Goal: Contribute content

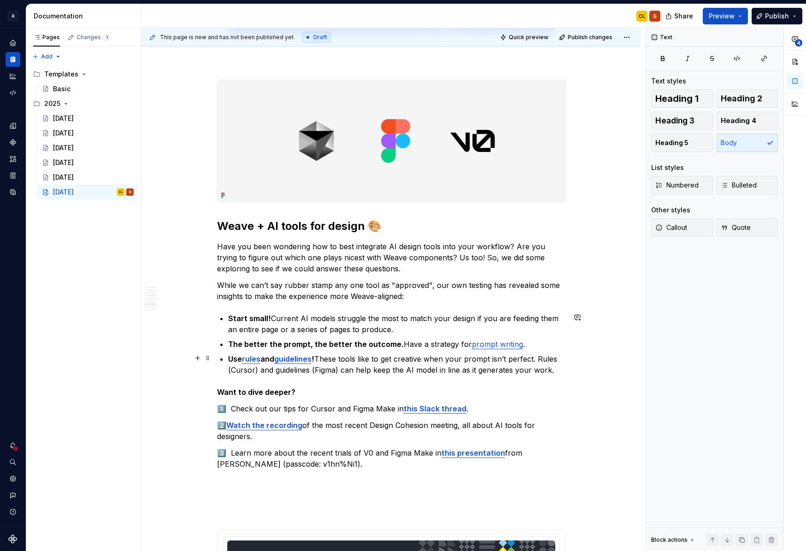
scroll to position [1930, 0]
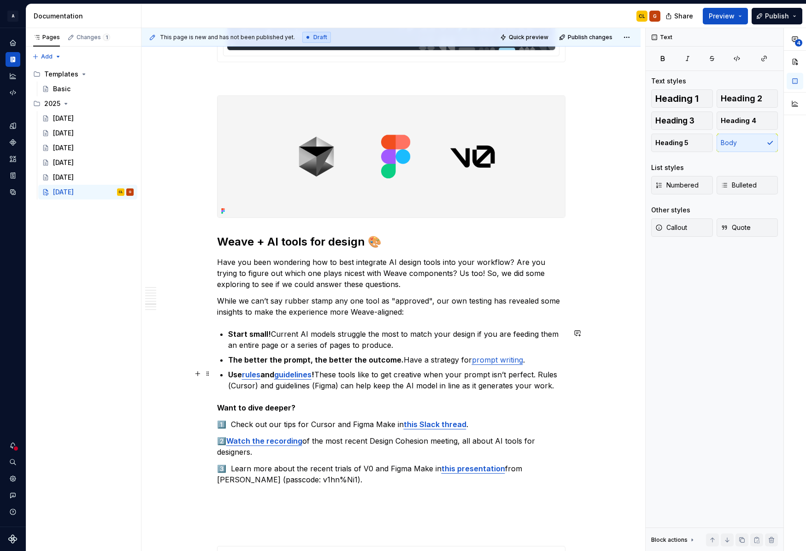
type textarea "*"
click at [339, 470] on p "3️⃣ Learn more about the recent trials of V0 and Figma Make in this presentatio…" at bounding box center [391, 474] width 348 height 22
drag, startPoint x: 234, startPoint y: 424, endPoint x: 330, endPoint y: 426, distance: 95.8
click at [330, 426] on p "1️⃣ Check out our tips for Cursor and Figma Make in this Slack thread ." at bounding box center [391, 424] width 348 height 11
click at [355, 425] on p "1️⃣ Check out our tips for Cursor and Figma Make in this Slack thread ." at bounding box center [391, 424] width 348 height 11
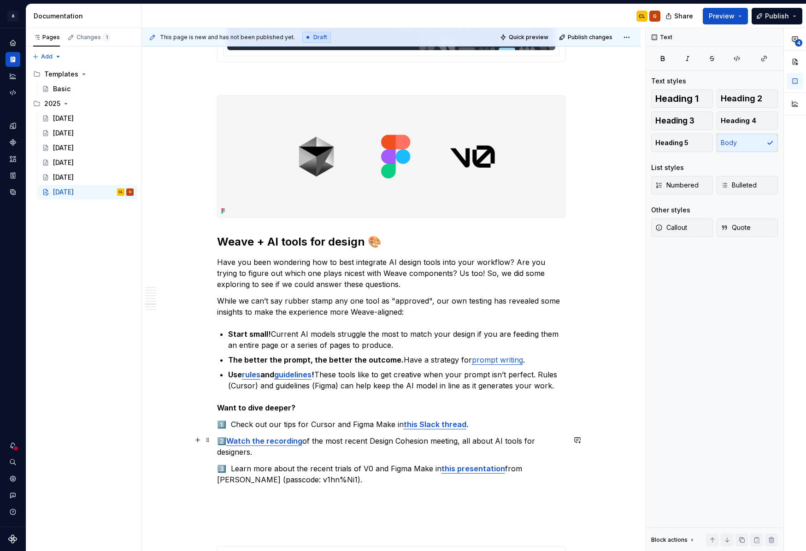
click at [349, 440] on p "2️⃣ Watch the recording of the most recent Design Cohesion meeting, all about A…" at bounding box center [391, 446] width 348 height 22
drag, startPoint x: 234, startPoint y: 423, endPoint x: 255, endPoint y: 420, distance: 21.9
click at [255, 420] on p "1️⃣ Check out our tips for Cursor and Figma Make in this Slack thread ." at bounding box center [391, 424] width 348 height 11
click at [233, 423] on p "1️⃣ Check out our tips for Cursor and Figma Make in this Slack thread ." at bounding box center [391, 424] width 348 height 11
click at [354, 424] on p "1️⃣ Visit this Slack thread for our tips for Cursor and Figma Make in this Slac…" at bounding box center [391, 424] width 348 height 11
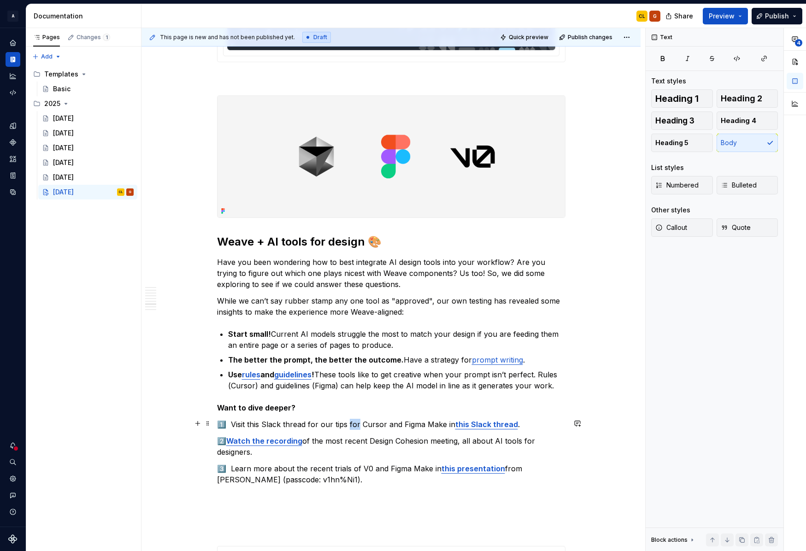
click at [354, 424] on p "1️⃣ Visit this Slack thread for our tips for Cursor and Figma Make in this Slac…" at bounding box center [391, 424] width 348 height 11
click at [500, 424] on strong "this Slack thread" at bounding box center [485, 424] width 63 height 9
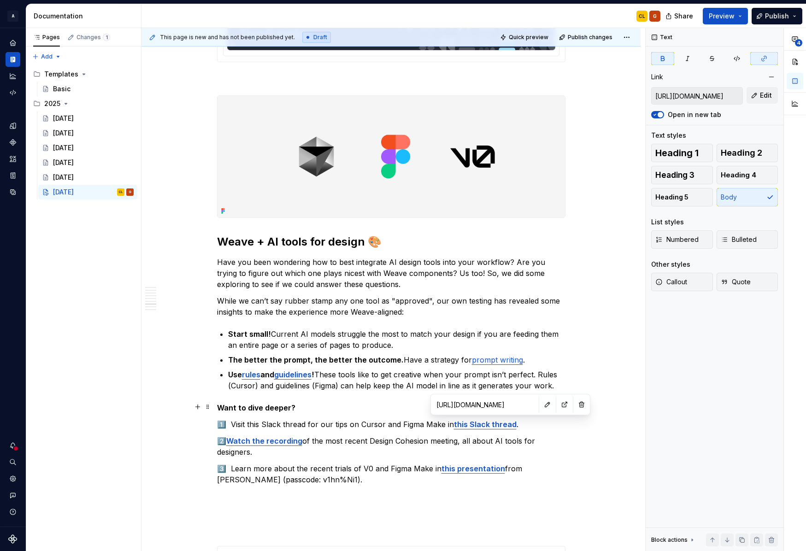
click at [490, 404] on input "[URL][DOMAIN_NAME]" at bounding box center [485, 404] width 104 height 17
click at [475, 405] on input "[URL][DOMAIN_NAME]" at bounding box center [485, 404] width 104 height 17
click at [541, 404] on button "button" at bounding box center [547, 404] width 13 height 13
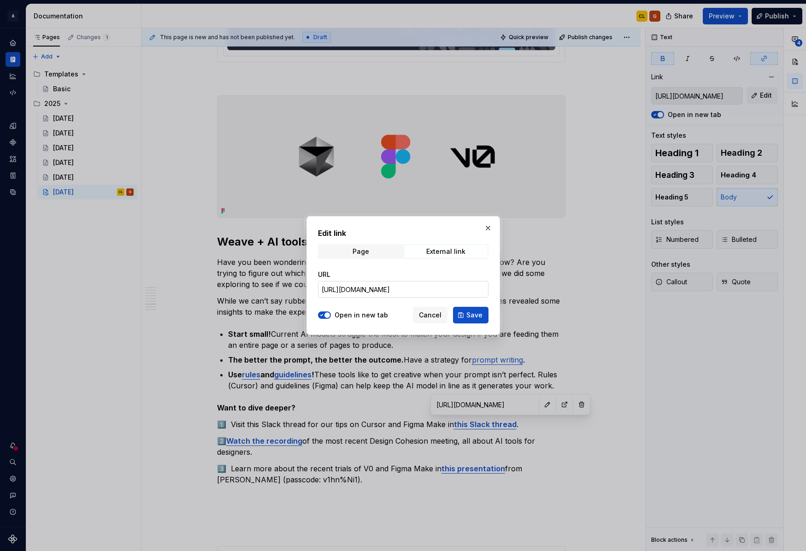
click at [376, 293] on input "[URL][DOMAIN_NAME]" at bounding box center [403, 289] width 170 height 17
click at [433, 316] on span "Cancel" at bounding box center [430, 314] width 23 height 9
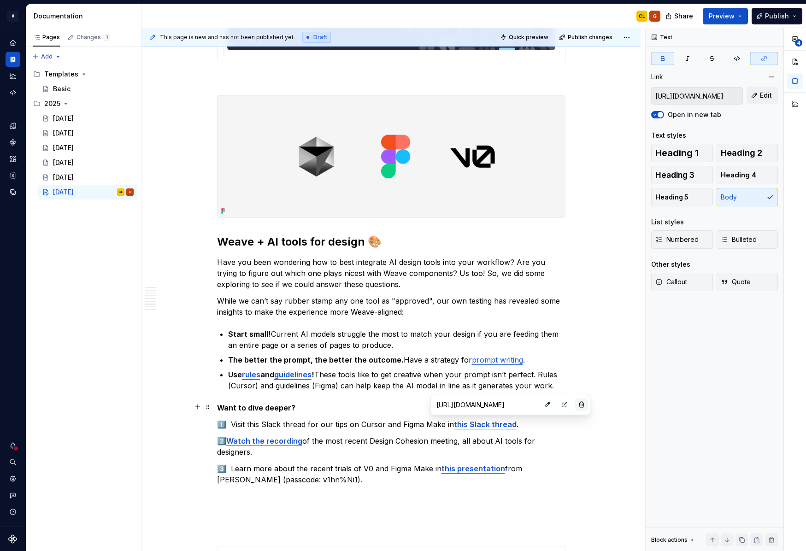
click at [575, 404] on button "button" at bounding box center [581, 404] width 13 height 13
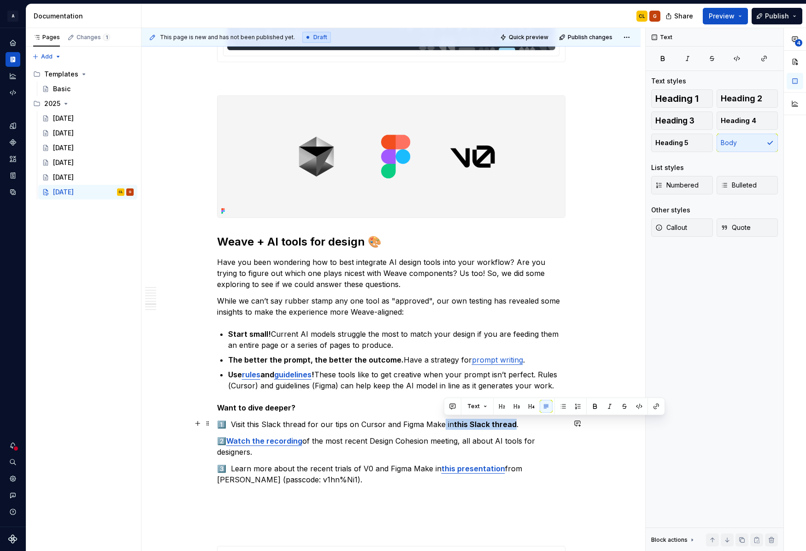
drag, startPoint x: 441, startPoint y: 425, endPoint x: 514, endPoint y: 420, distance: 72.5
click at [514, 421] on p "1️⃣ Visit this Slack thread for our tips on Cursor and Figma Make in this Slack…" at bounding box center [391, 424] width 348 height 11
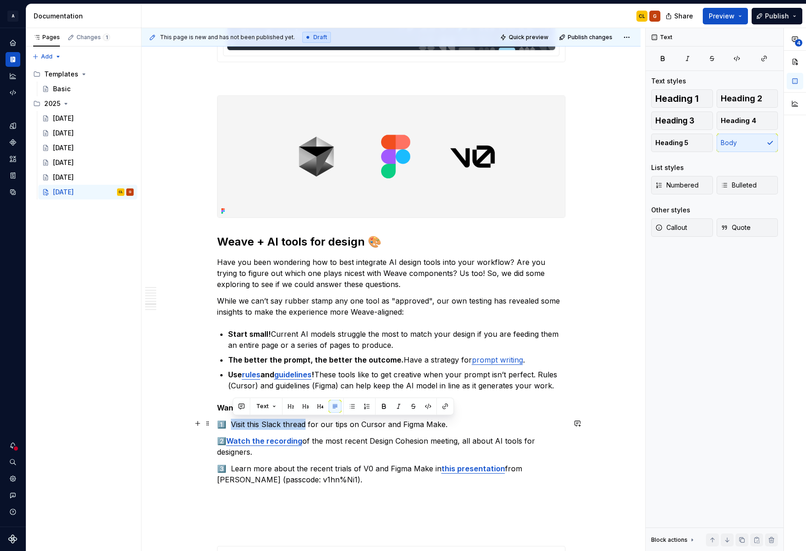
drag, startPoint x: 233, startPoint y: 425, endPoint x: 307, endPoint y: 419, distance: 74.4
click at [307, 419] on p "1️⃣ Visit this Slack thread for our tips on Cursor and Figma Make." at bounding box center [391, 424] width 348 height 11
click at [444, 405] on button "button" at bounding box center [445, 406] width 13 height 13
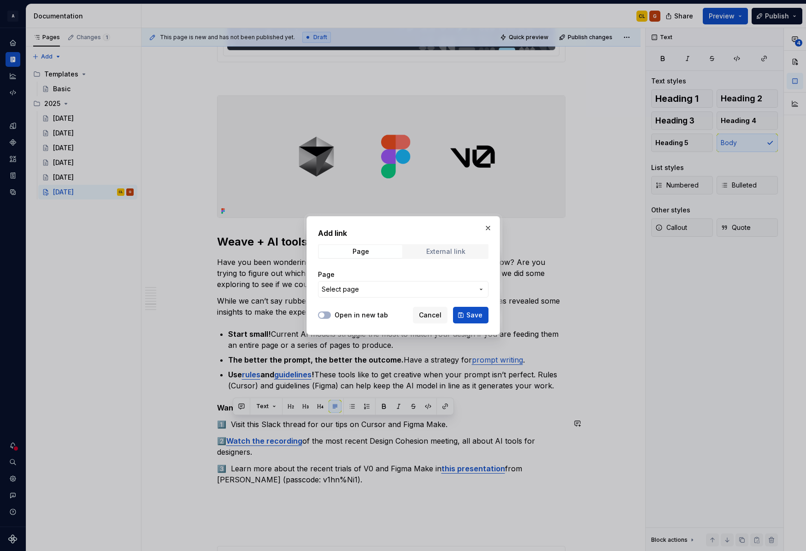
click at [441, 243] on div "Add link Page External link Page Select page" at bounding box center [403, 266] width 170 height 76
click at [438, 250] on div "External link" at bounding box center [445, 251] width 39 height 7
click at [374, 287] on input "URL" at bounding box center [403, 289] width 170 height 17
paste input "[URL][DOMAIN_NAME]"
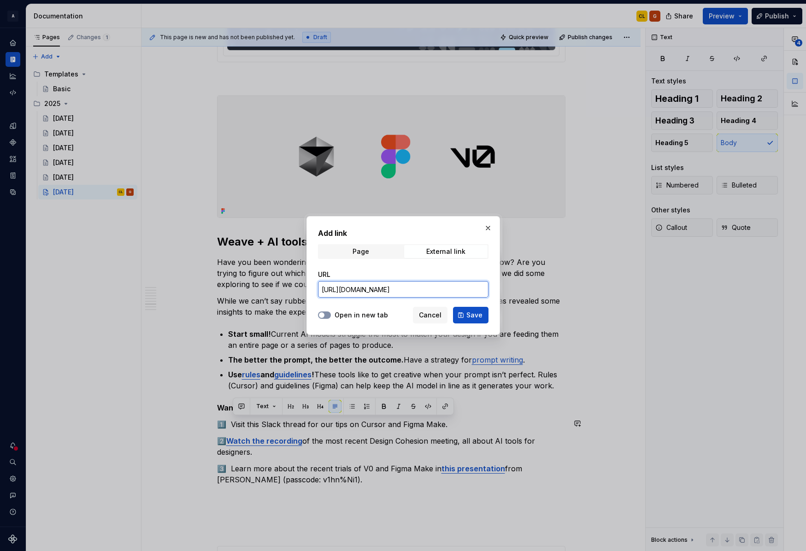
type input "[URL][DOMAIN_NAME]"
drag, startPoint x: 325, startPoint y: 312, endPoint x: 341, endPoint y: 313, distance: 16.1
click at [328, 312] on button "Open in new tab" at bounding box center [324, 314] width 13 height 7
click at [465, 314] on button "Save" at bounding box center [470, 315] width 35 height 17
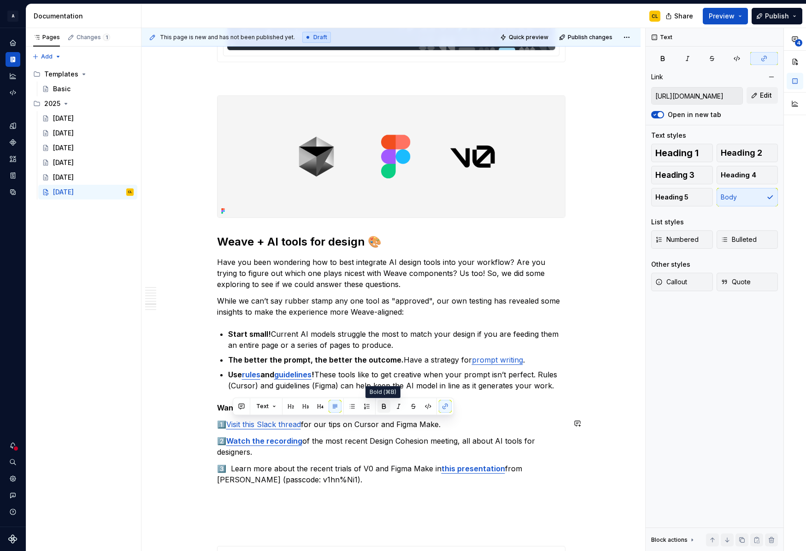
click at [385, 408] on button "button" at bounding box center [383, 406] width 13 height 13
click at [233, 467] on p "3️⃣ Learn more about the recent trials of V0 and Figma Make in this presentatio…" at bounding box center [391, 474] width 348 height 22
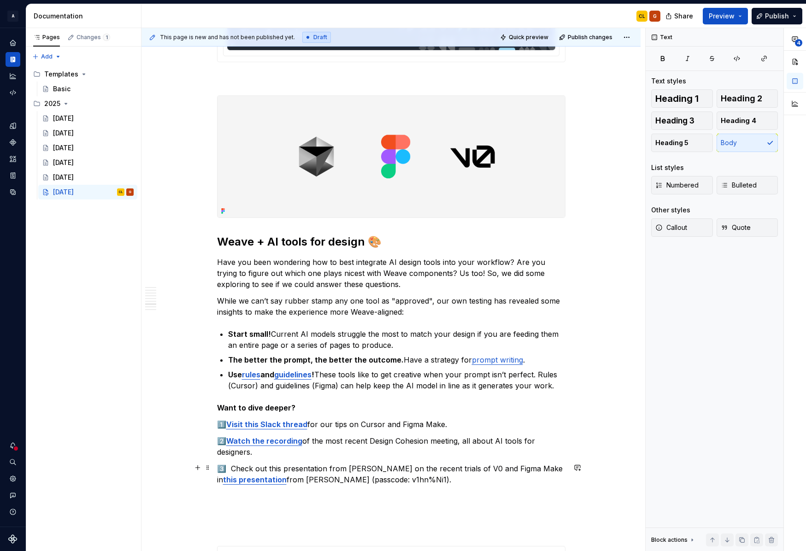
click at [545, 469] on p "3️⃣ Check out this presentation from [PERSON_NAME] on the recent trials of V0 a…" at bounding box center [391, 474] width 348 height 22
click at [262, 480] on strong "this presentation" at bounding box center [255, 479] width 64 height 9
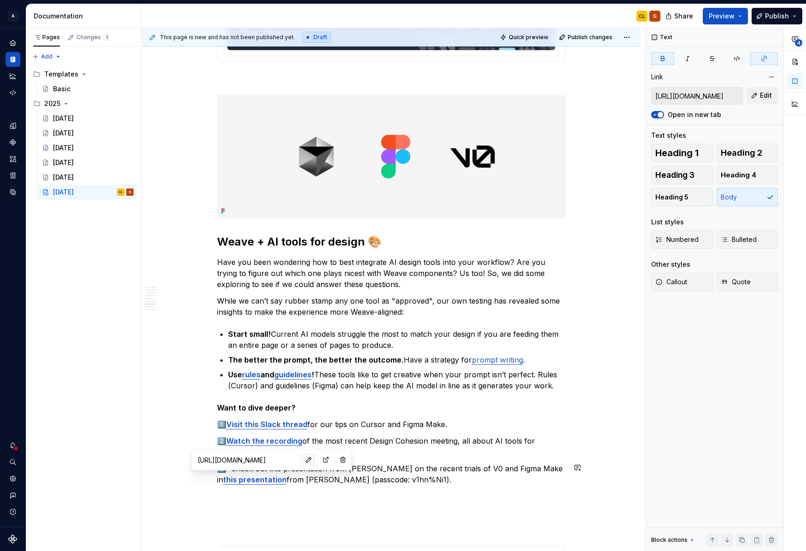
click at [302, 457] on button "button" at bounding box center [308, 459] width 13 height 13
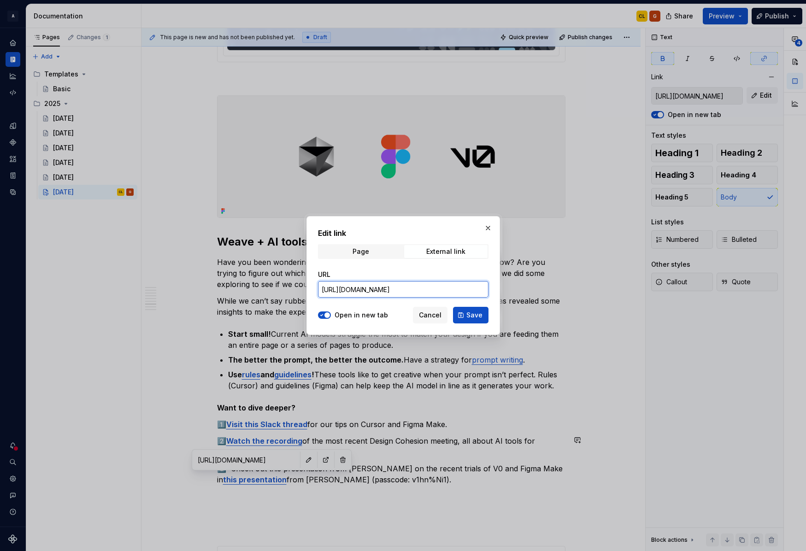
click at [373, 293] on input "[URL][DOMAIN_NAME]" at bounding box center [403, 289] width 170 height 17
click at [439, 317] on span "Cancel" at bounding box center [430, 314] width 23 height 9
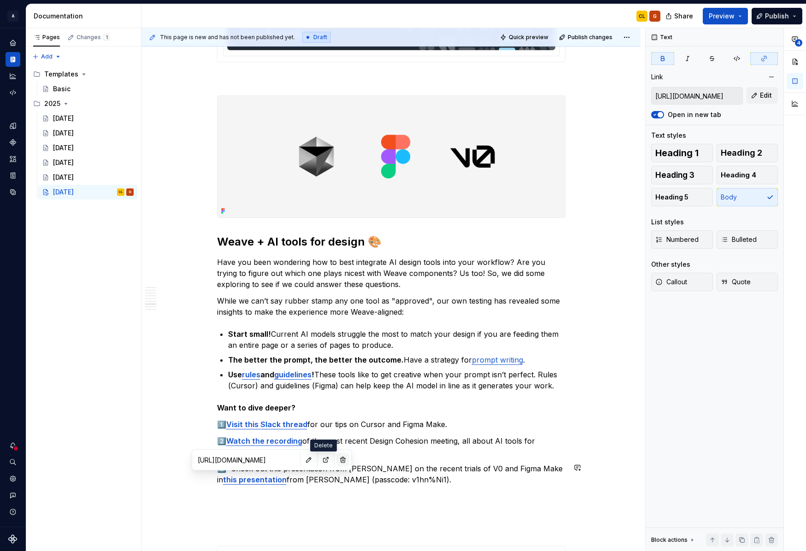
click at [336, 460] on button "button" at bounding box center [342, 459] width 13 height 13
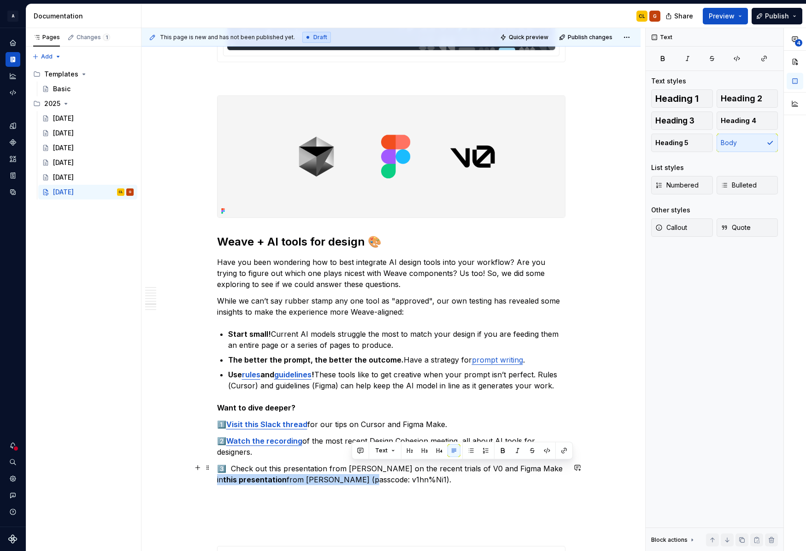
drag, startPoint x: 545, startPoint y: 468, endPoint x: 351, endPoint y: 483, distance: 195.0
click at [351, 483] on p "3️⃣ Check out this presentation from [PERSON_NAME] on the recent trials of V0 a…" at bounding box center [391, 474] width 348 height 22
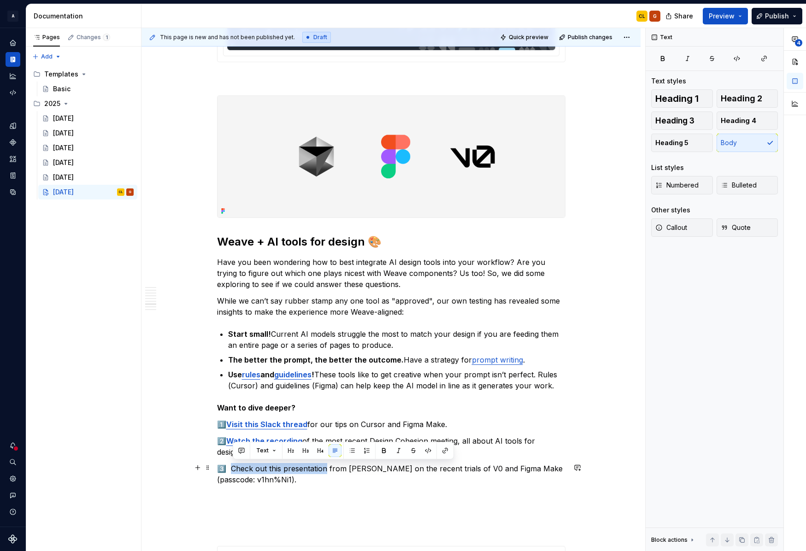
drag, startPoint x: 233, startPoint y: 467, endPoint x: 330, endPoint y: 466, distance: 97.7
click at [328, 466] on p "3️⃣ Check out this presentation from [PERSON_NAME] on the recent trials of V0 a…" at bounding box center [391, 474] width 348 height 22
click at [446, 447] on button "button" at bounding box center [445, 450] width 13 height 13
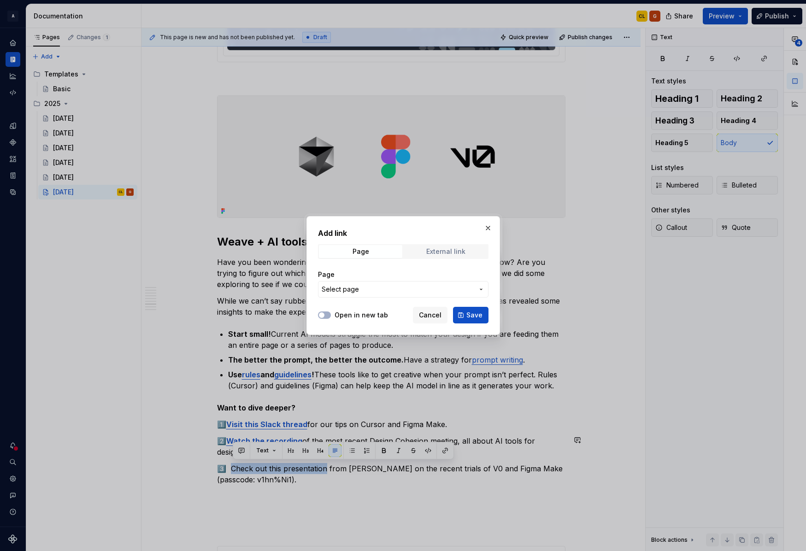
click at [432, 248] on div "External link" at bounding box center [445, 251] width 39 height 7
click at [376, 293] on input "URL" at bounding box center [403, 289] width 170 height 17
paste input "[URL][DOMAIN_NAME]"
type input "[URL][DOMAIN_NAME]"
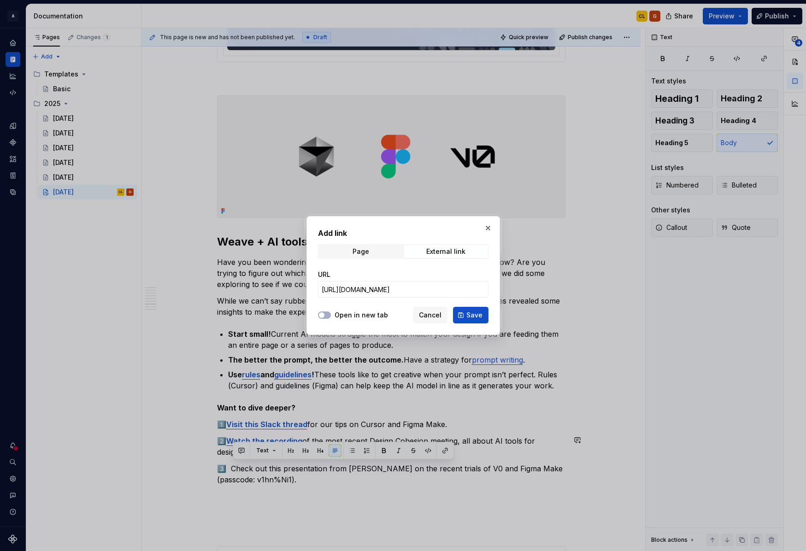
click at [333, 310] on div "Open in new tab" at bounding box center [353, 314] width 70 height 9
click at [328, 316] on button "Open in new tab" at bounding box center [324, 314] width 13 height 7
click at [465, 316] on button "Save" at bounding box center [470, 315] width 35 height 17
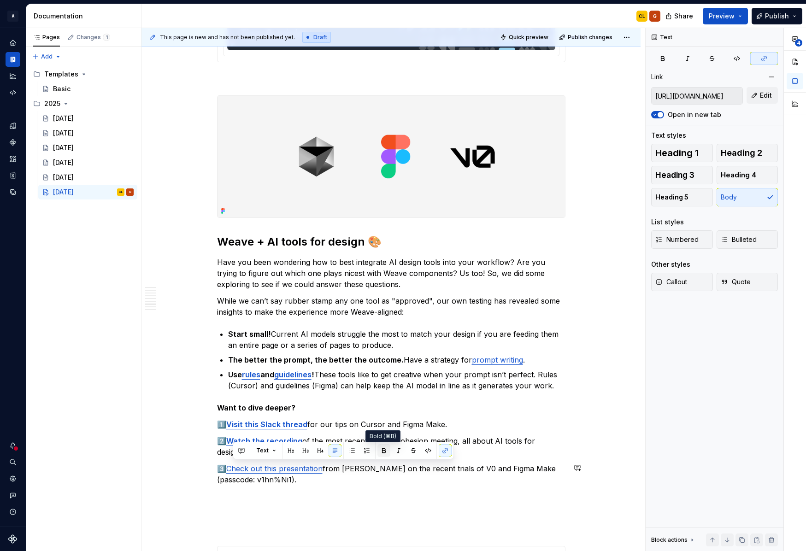
click at [380, 450] on button "button" at bounding box center [383, 450] width 13 height 13
click at [494, 468] on p "3️⃣ Check out this presentation from [PERSON_NAME] on the recent trials of V0 a…" at bounding box center [391, 474] width 348 height 22
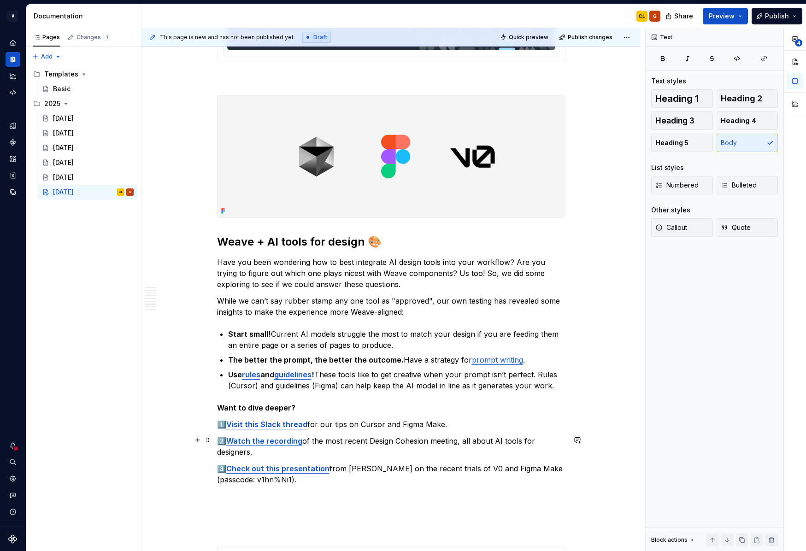
click at [494, 447] on p "2️⃣ Watch the recording of the most recent Design Cohesion meeting, all about A…" at bounding box center [391, 446] width 348 height 22
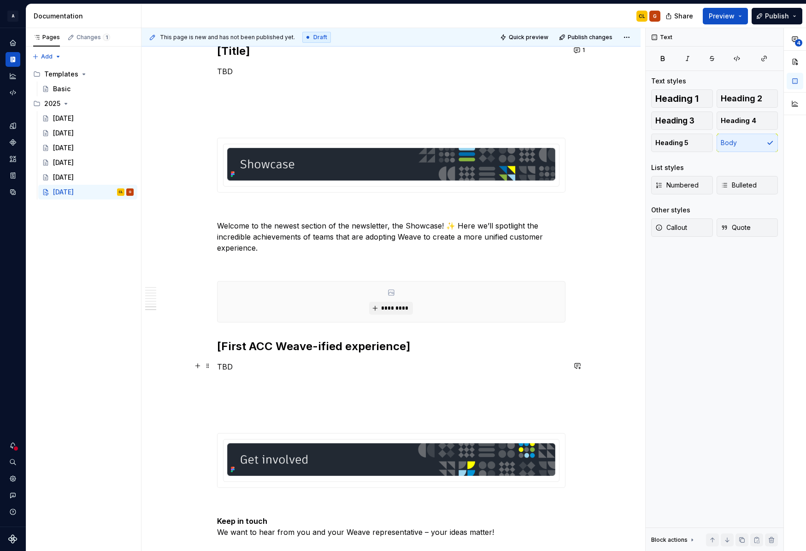
scroll to position [2528, 0]
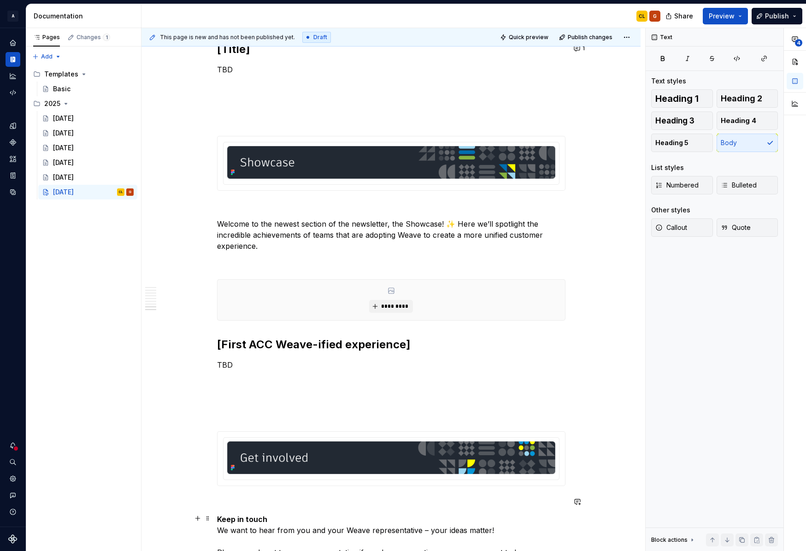
type textarea "*"
